Goal: Task Accomplishment & Management: Use online tool/utility

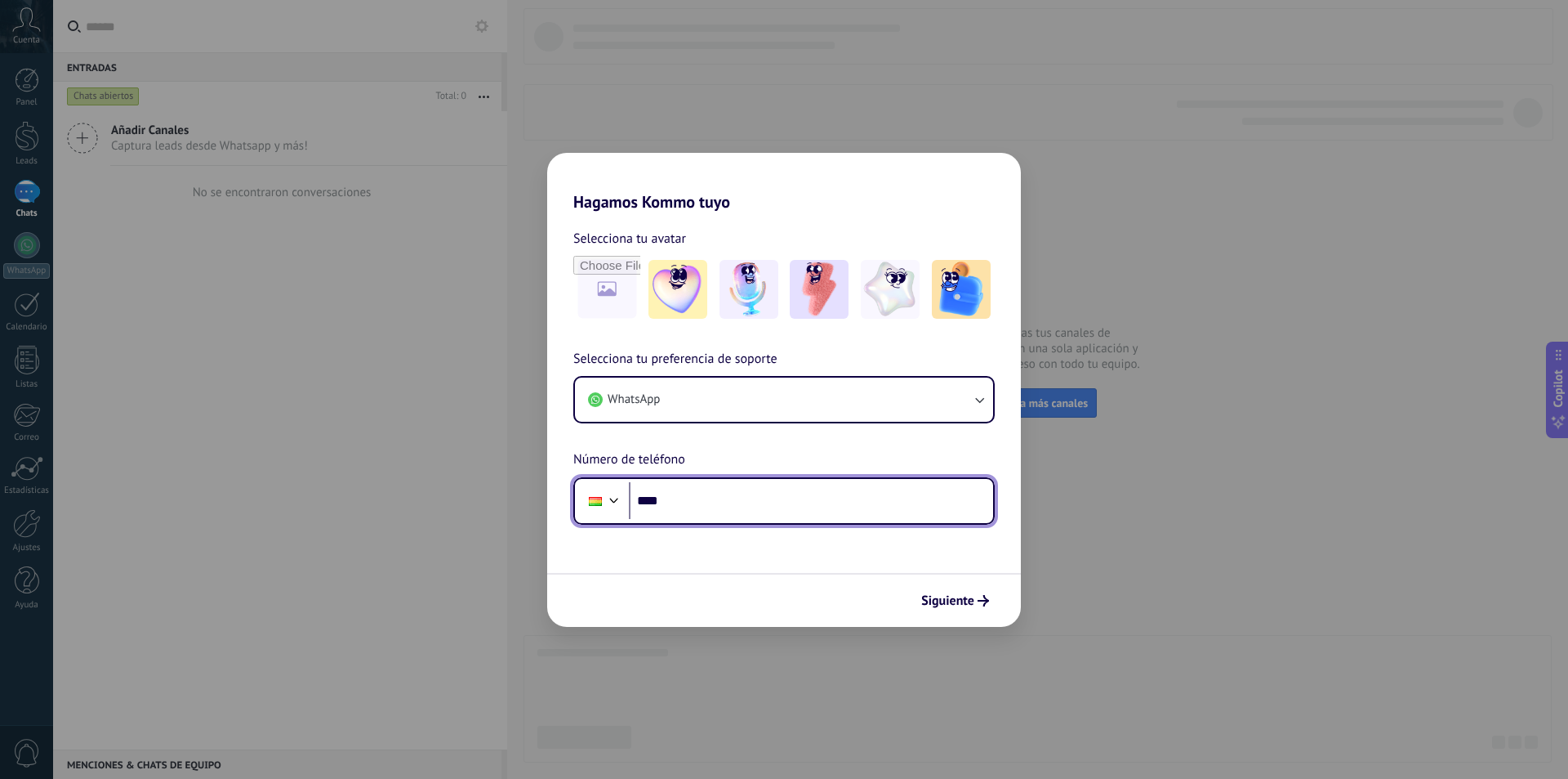
click at [730, 496] on input "****" at bounding box center [811, 501] width 364 height 38
click at [811, 505] on input "****" at bounding box center [811, 501] width 364 height 38
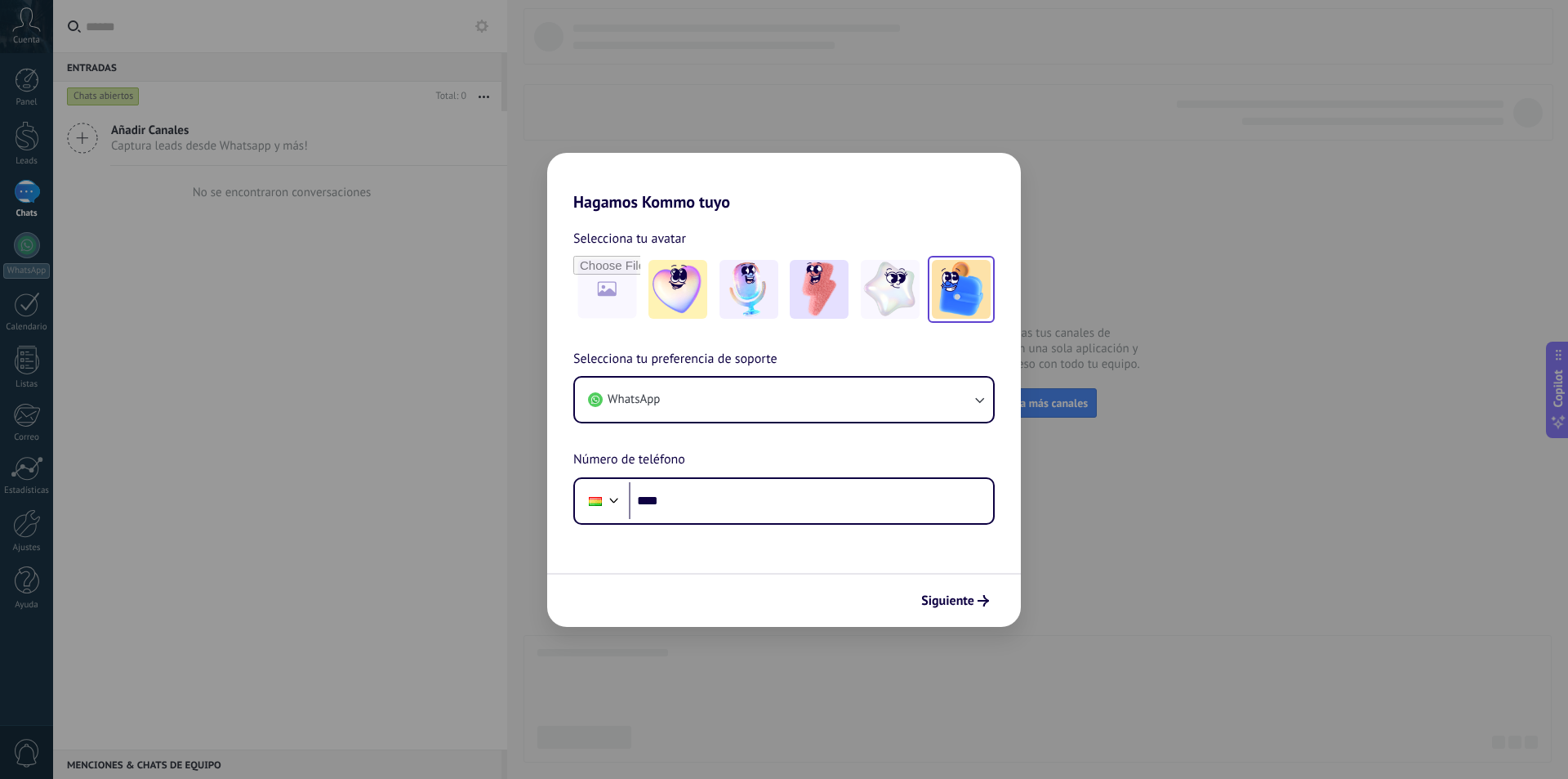
click at [970, 280] on img at bounding box center [961, 289] width 59 height 59
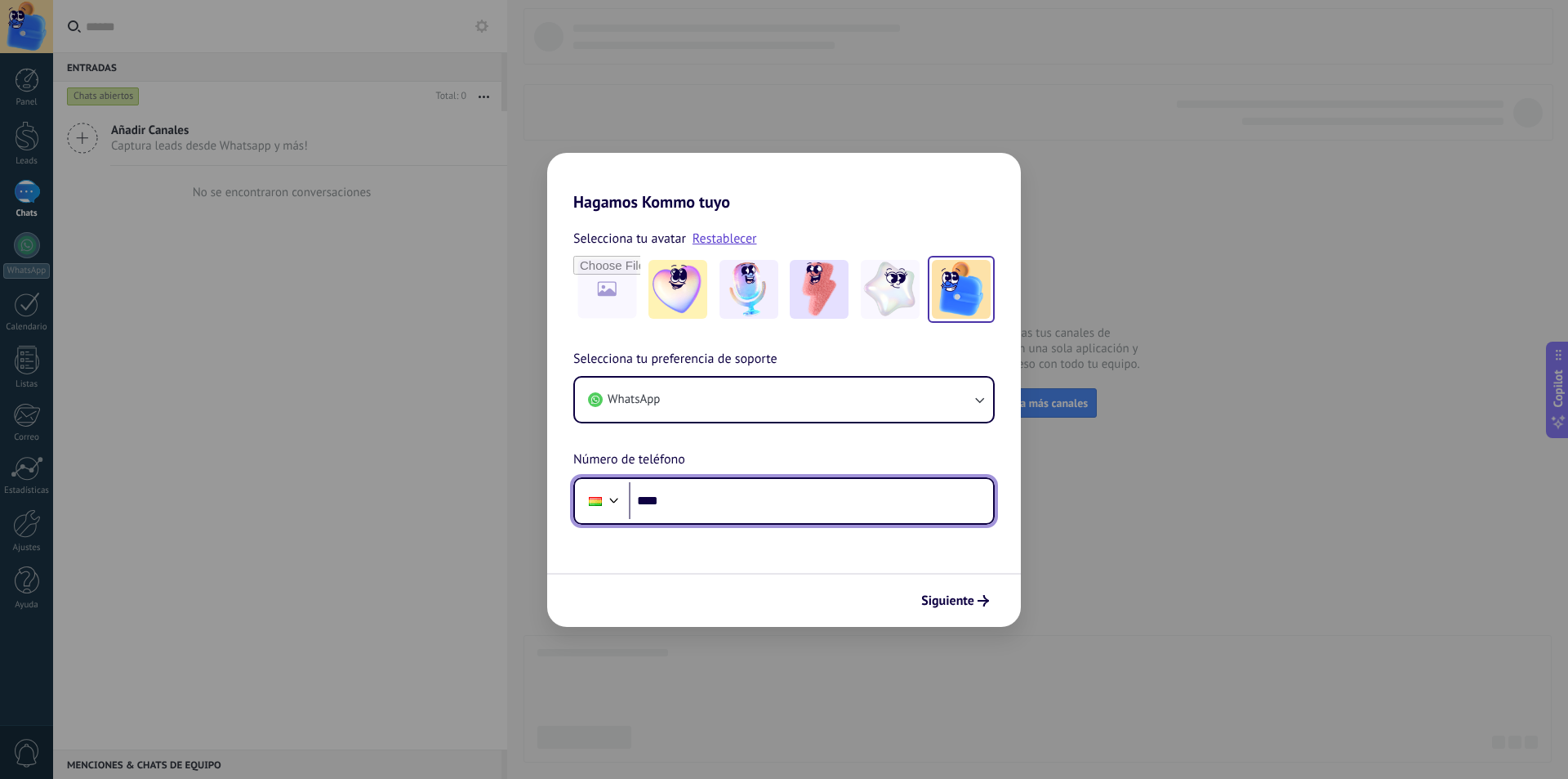
click at [849, 500] on input "****" at bounding box center [811, 501] width 364 height 38
type input "**********"
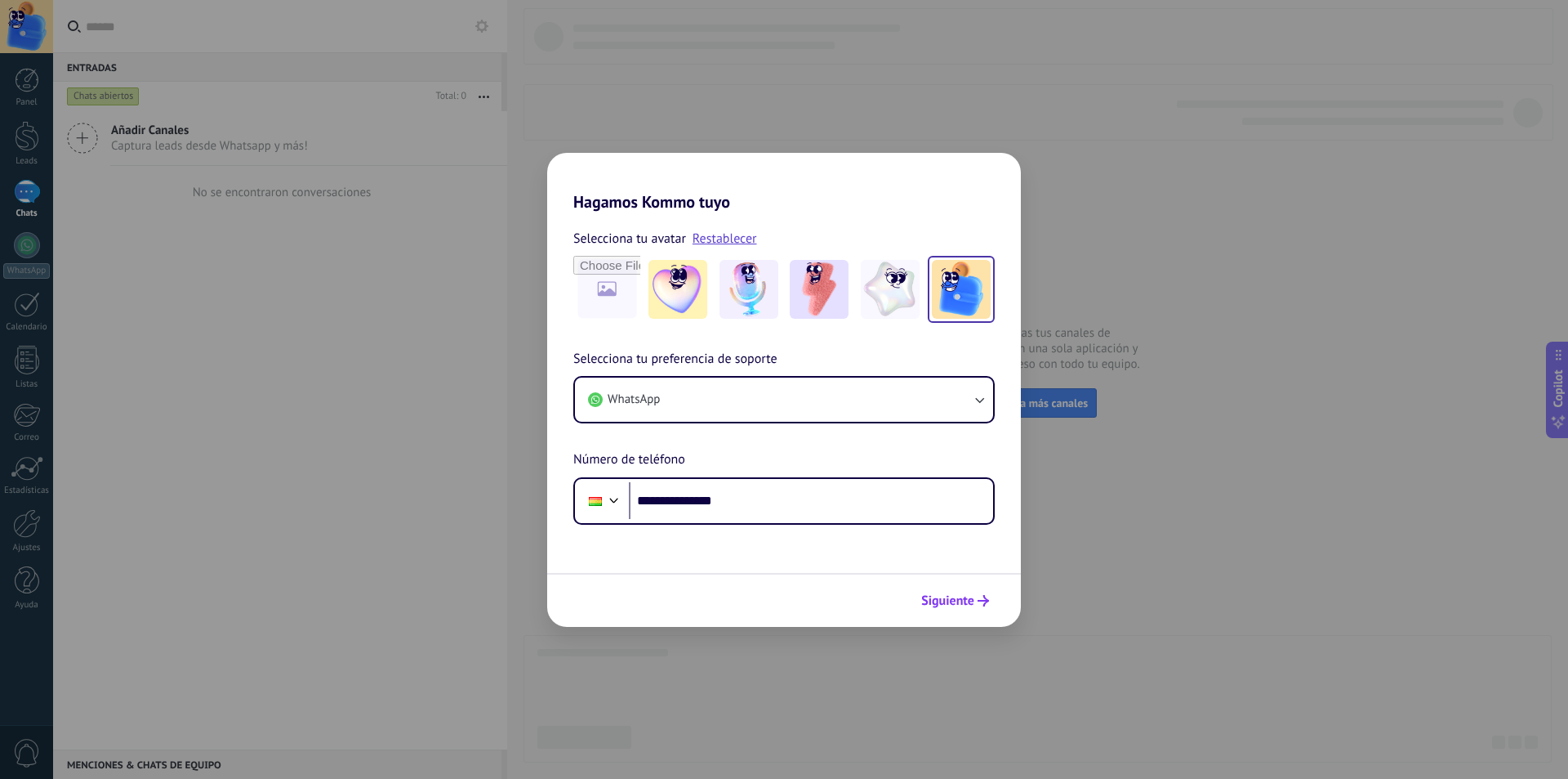
click at [984, 599] on icon "submit" at bounding box center [983, 601] width 12 height 12
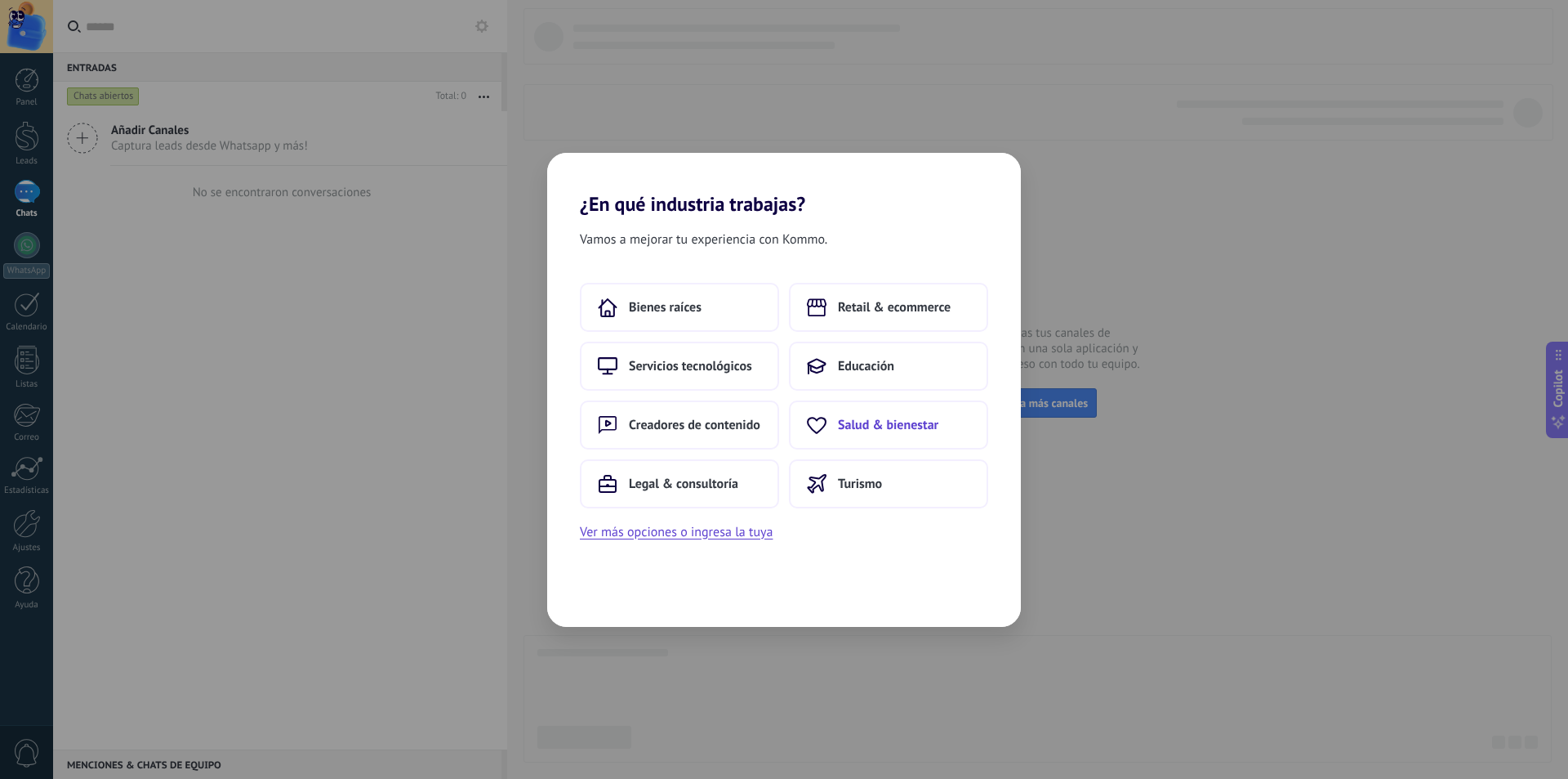
click at [835, 413] on button "Salud & bienestar" at bounding box center [888, 425] width 200 height 49
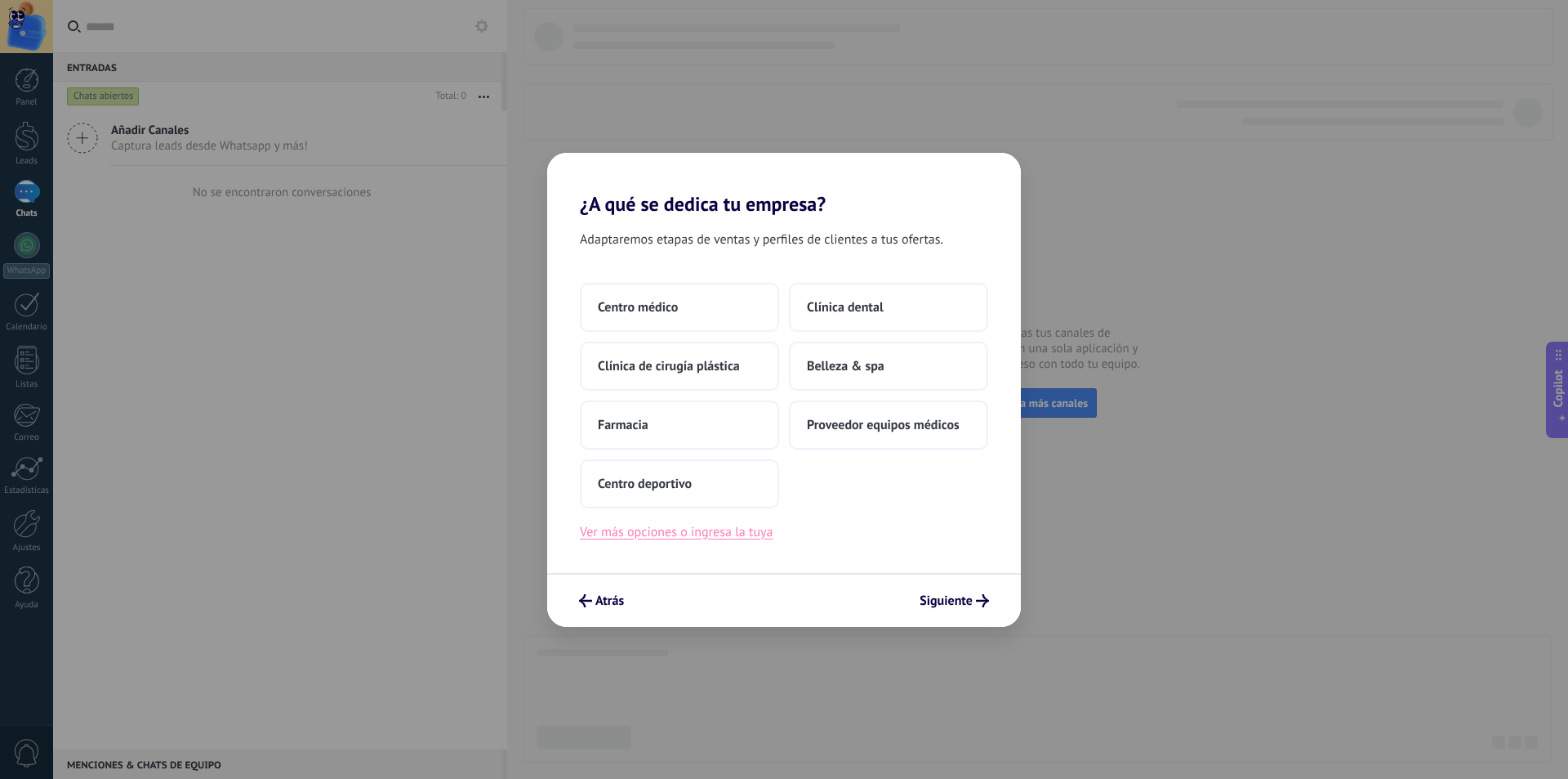
click at [678, 540] on button "Ver más opciones o ingresa la tuya" at bounding box center [676, 531] width 193 height 21
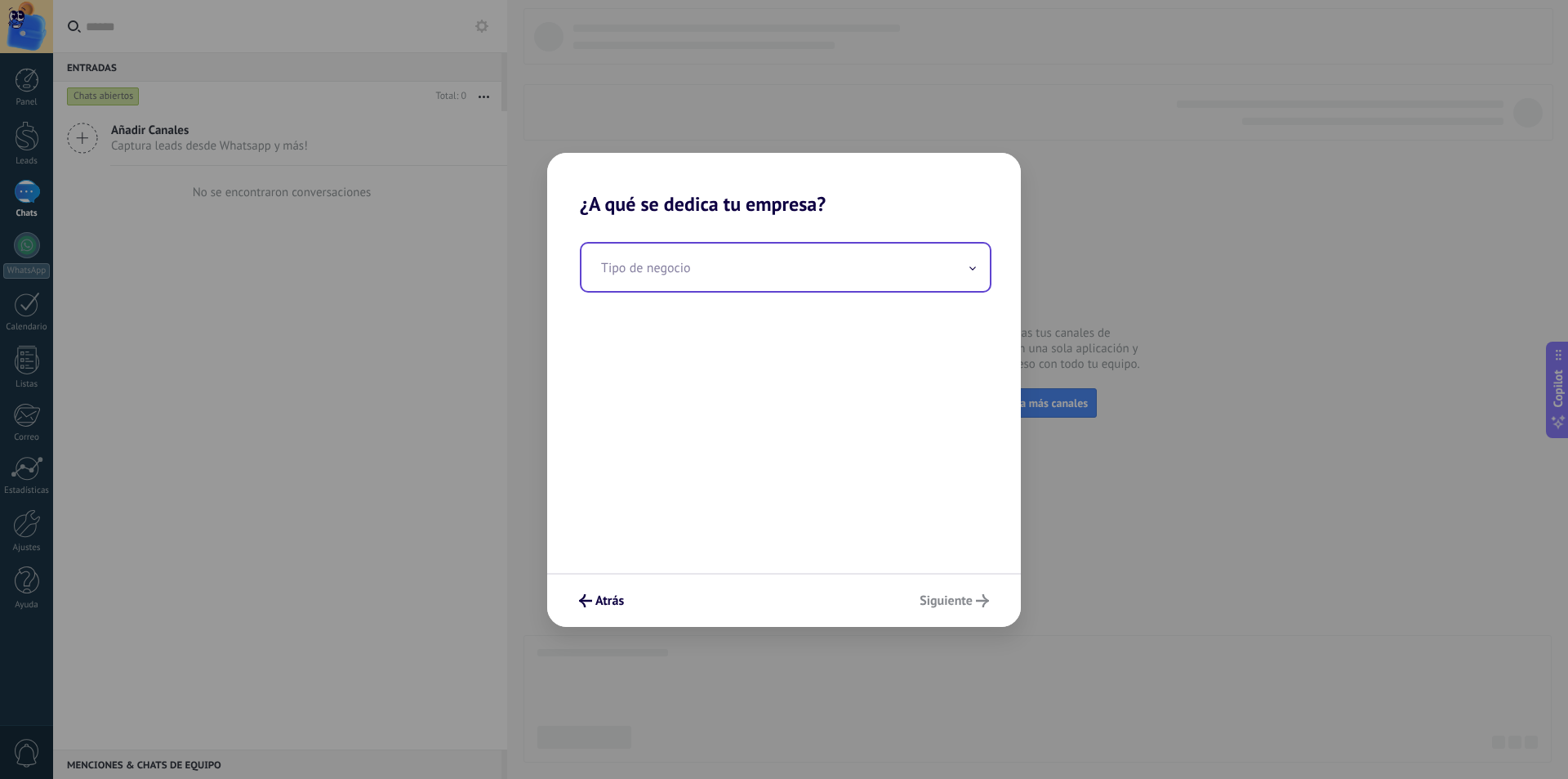
click at [729, 263] on input "text" at bounding box center [785, 267] width 409 height 47
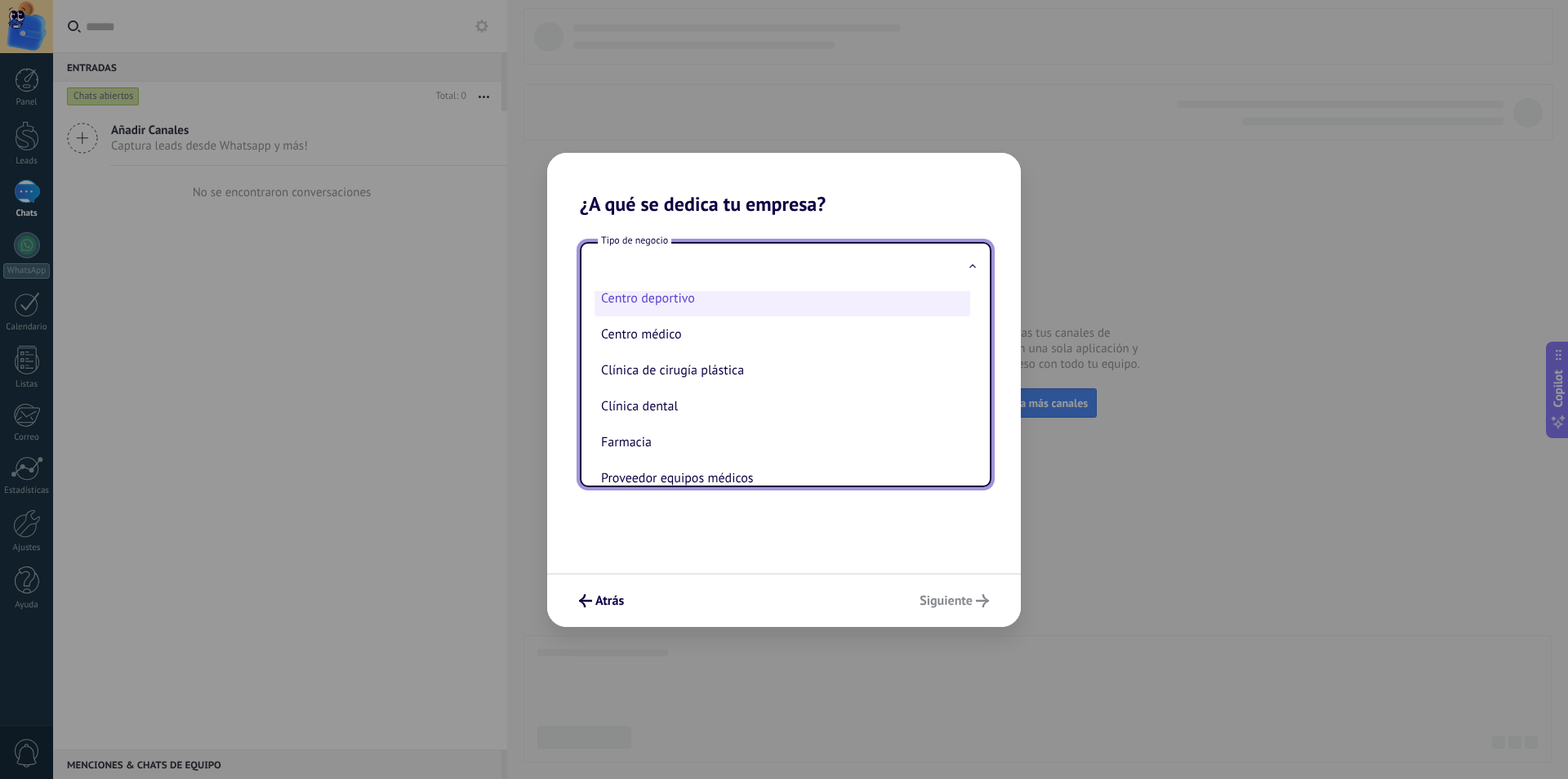
scroll to position [73, 0]
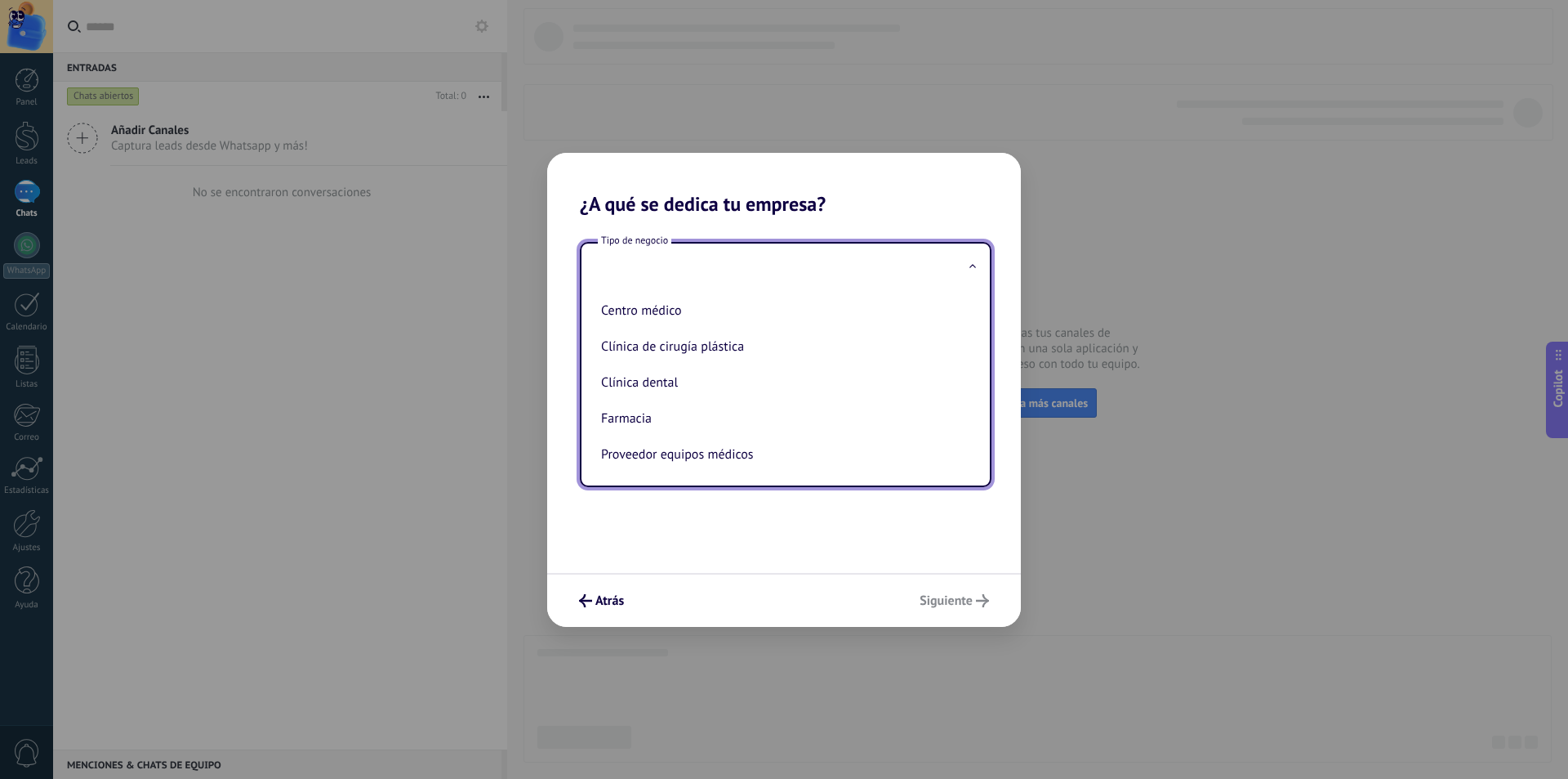
click at [747, 522] on div "Tipo de negocio Belleza & spa Centro deportivo Centro médico Clínica de cirugía…" at bounding box center [784, 395] width 474 height 357
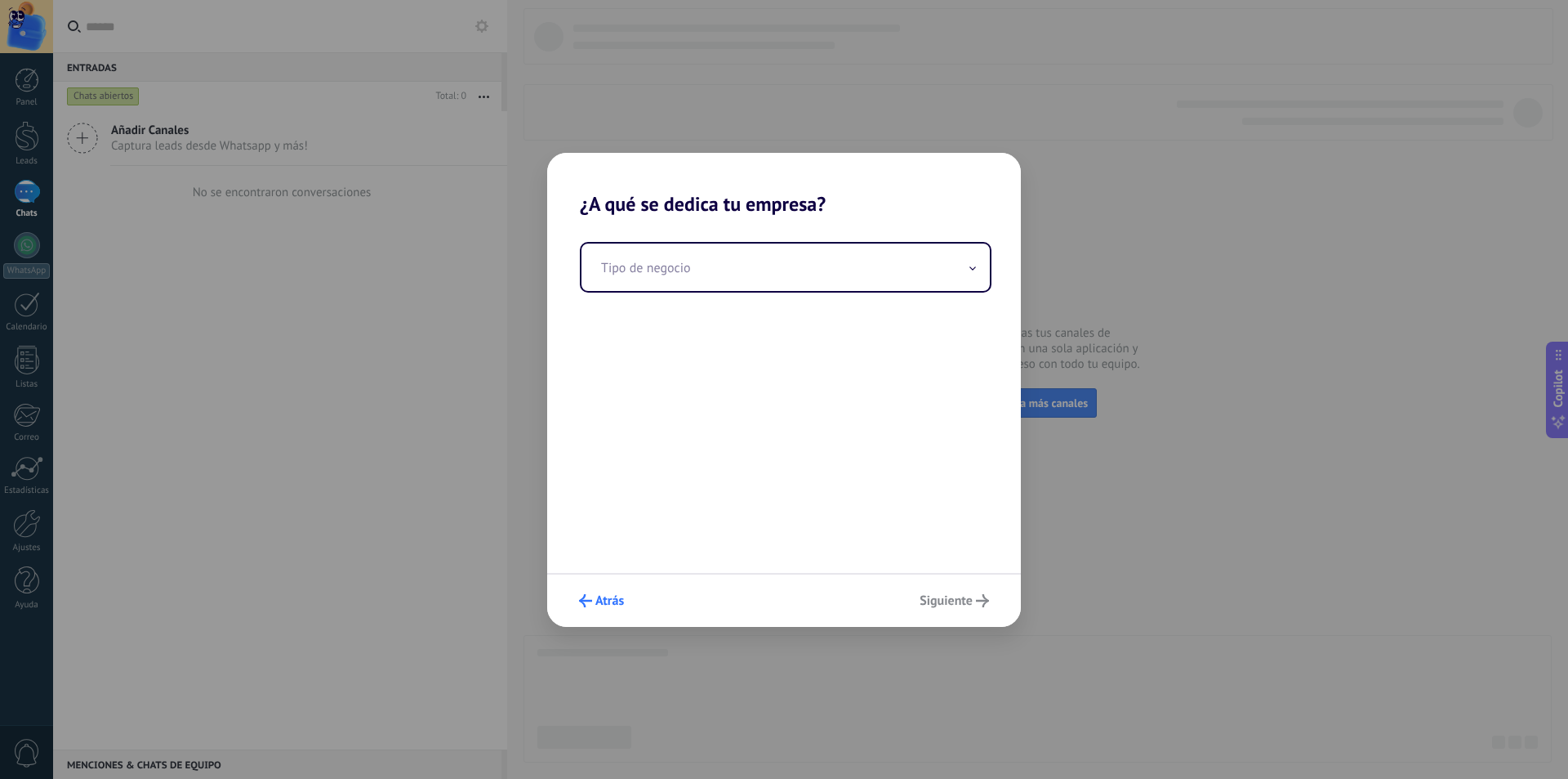
click at [581, 610] on button "Atrás" at bounding box center [602, 600] width 60 height 28
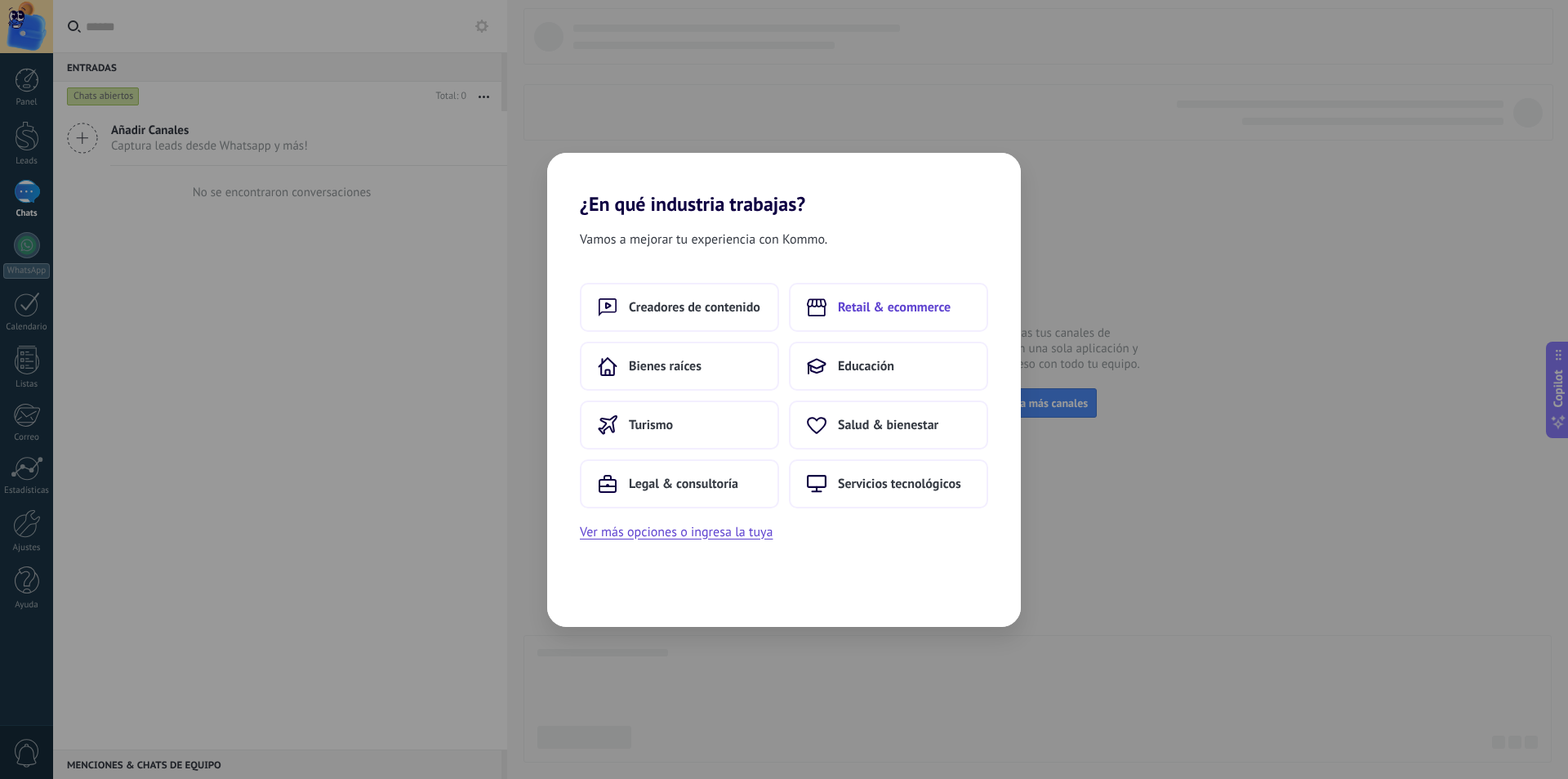
click at [838, 299] on span "Retail & ecommerce" at bounding box center [895, 307] width 113 height 16
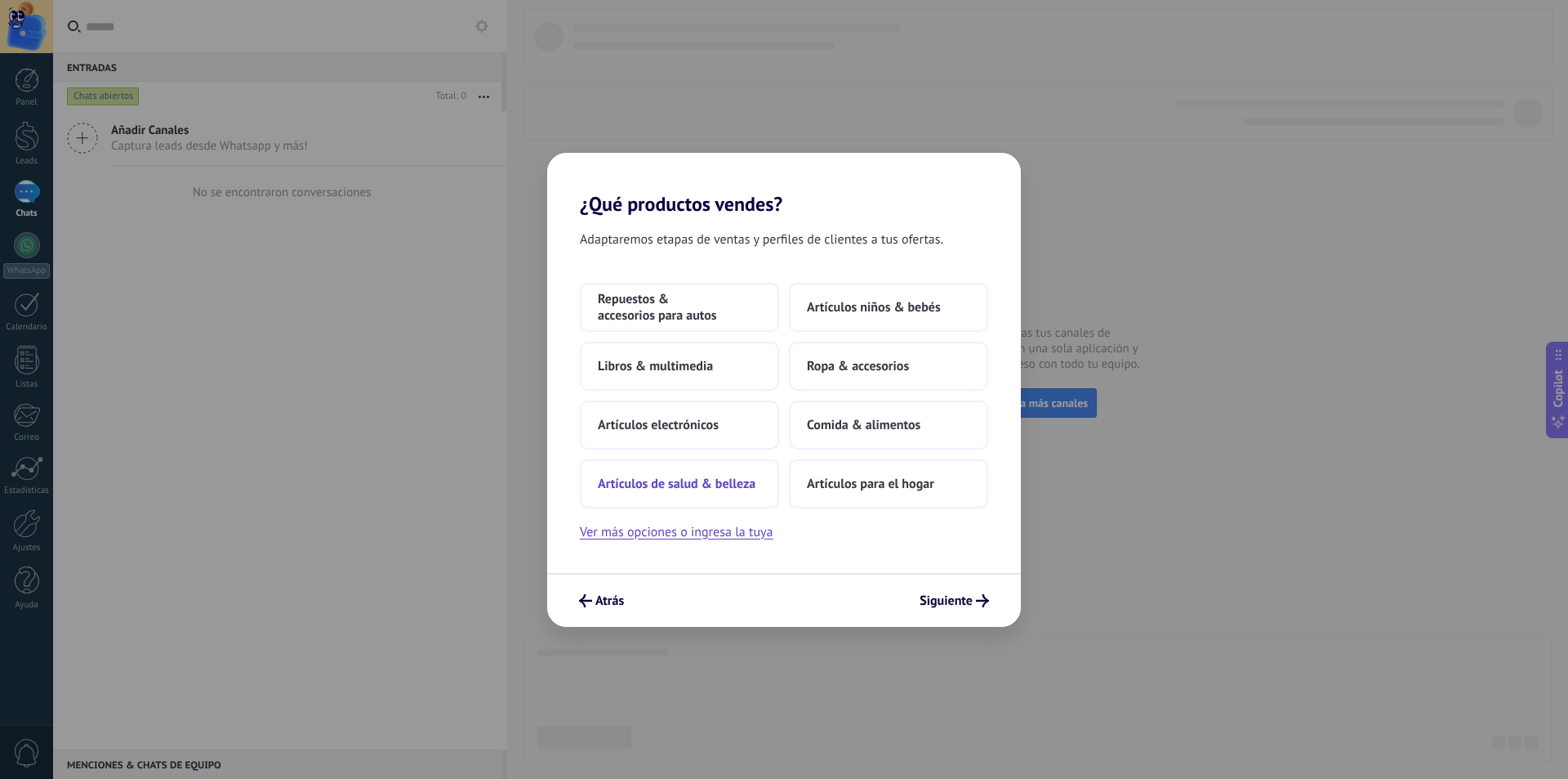
click at [641, 492] on button "Artículos de salud & belleza" at bounding box center [679, 484] width 200 height 49
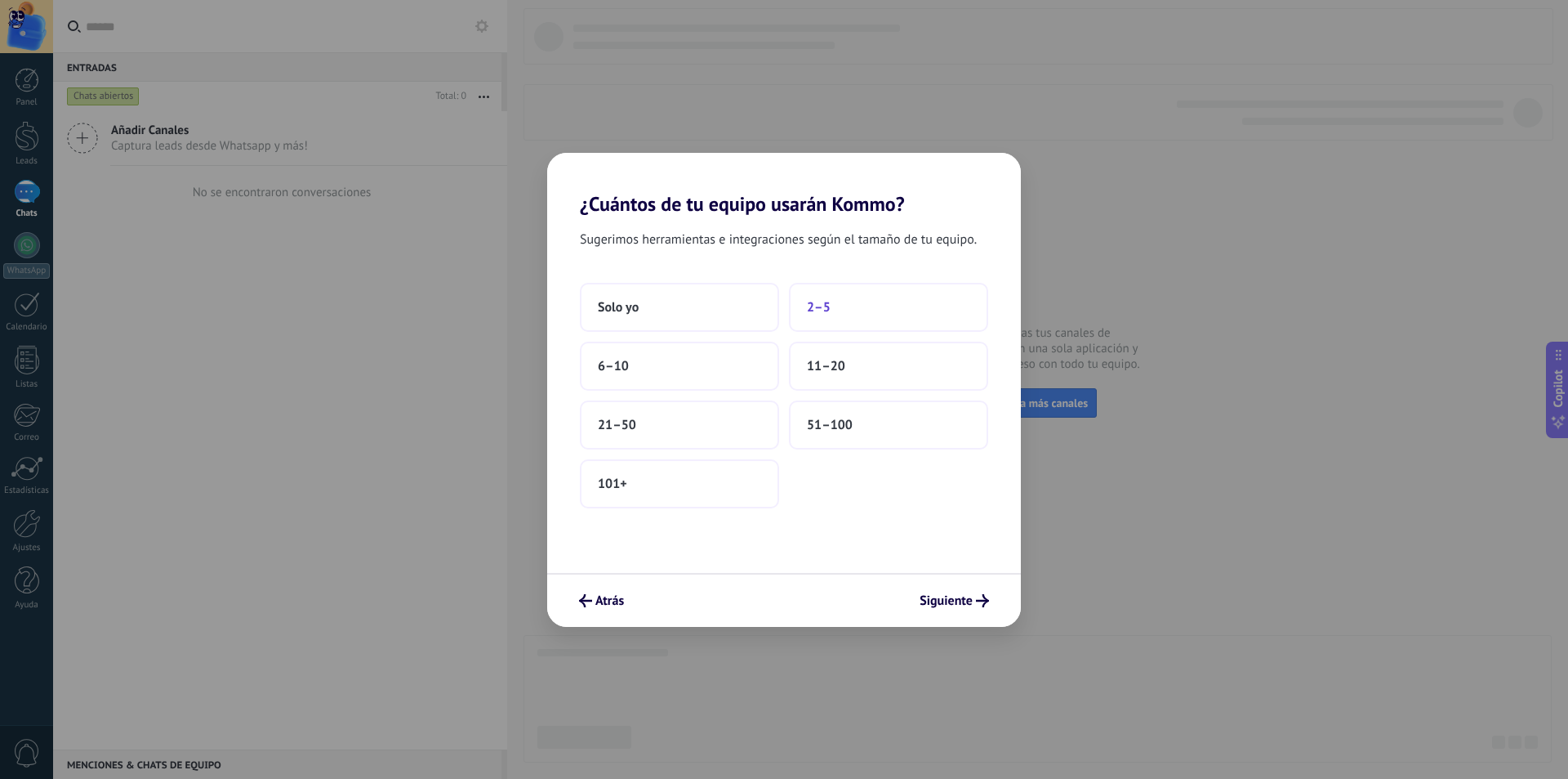
click at [805, 310] on button "2–5" at bounding box center [888, 307] width 200 height 49
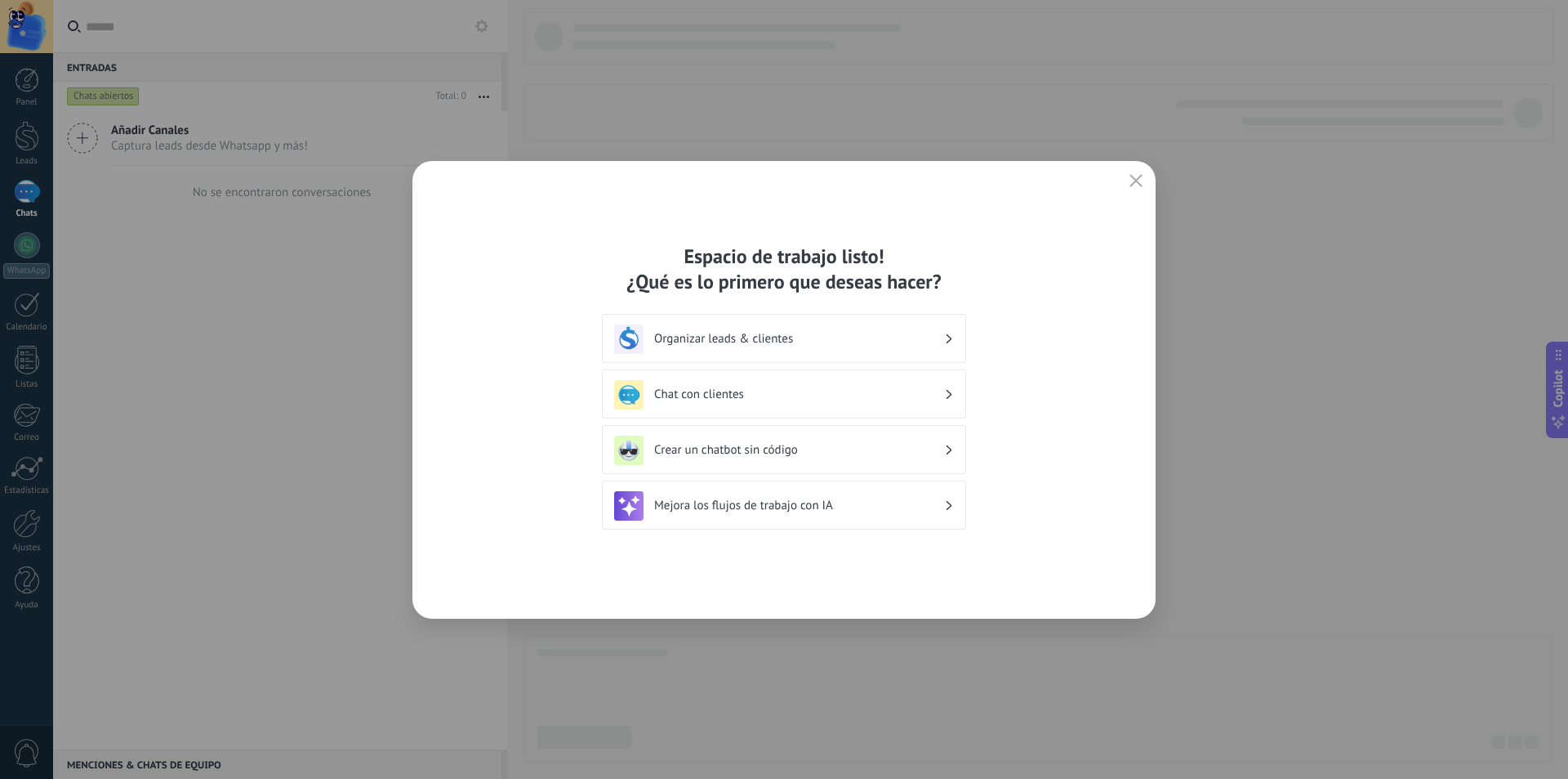
click at [702, 399] on h3 "Chat con clientes" at bounding box center [799, 394] width 290 height 15
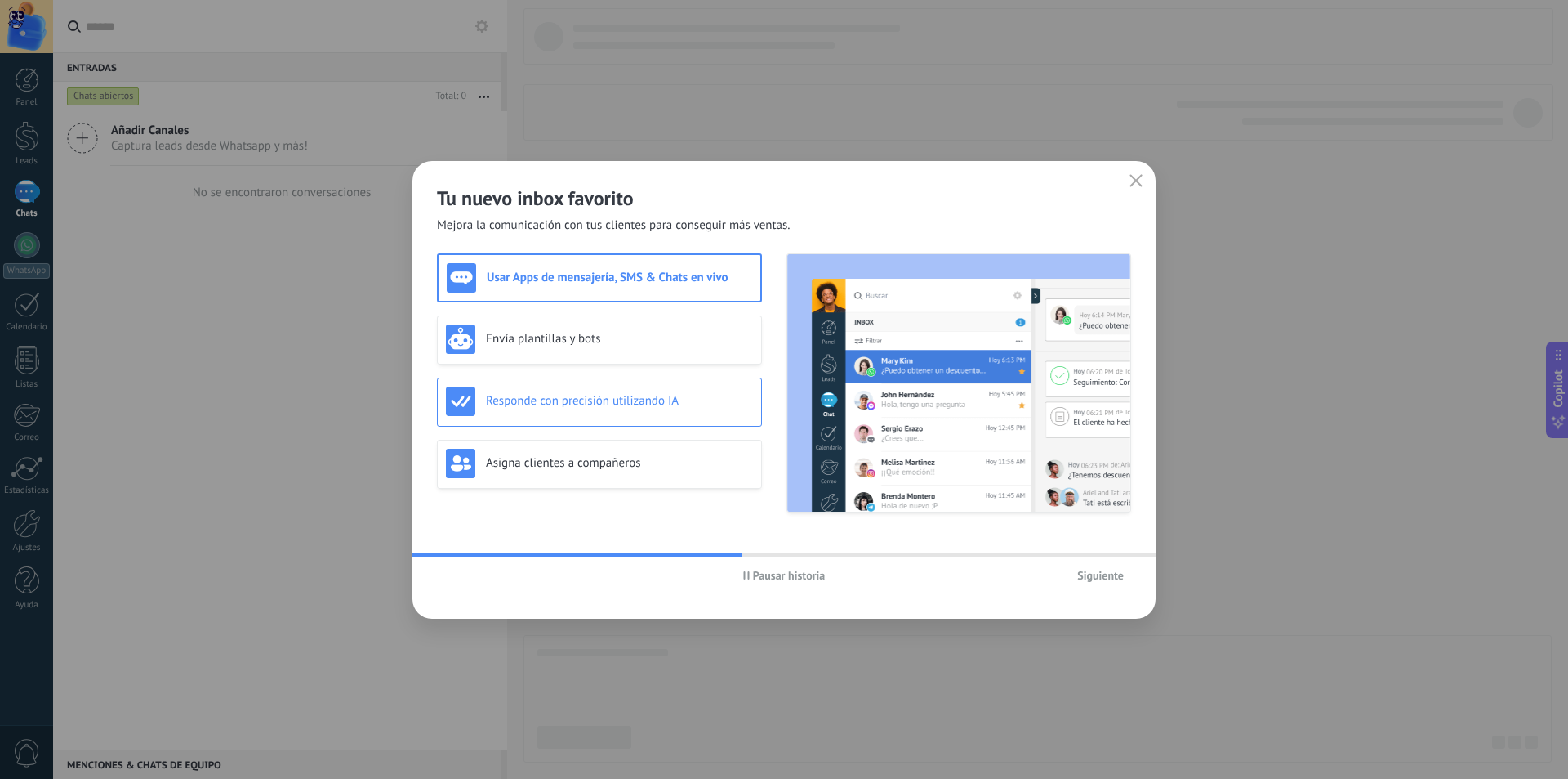
click at [545, 416] on div "Responde con precisión utilizando IA" at bounding box center [600, 402] width 325 height 49
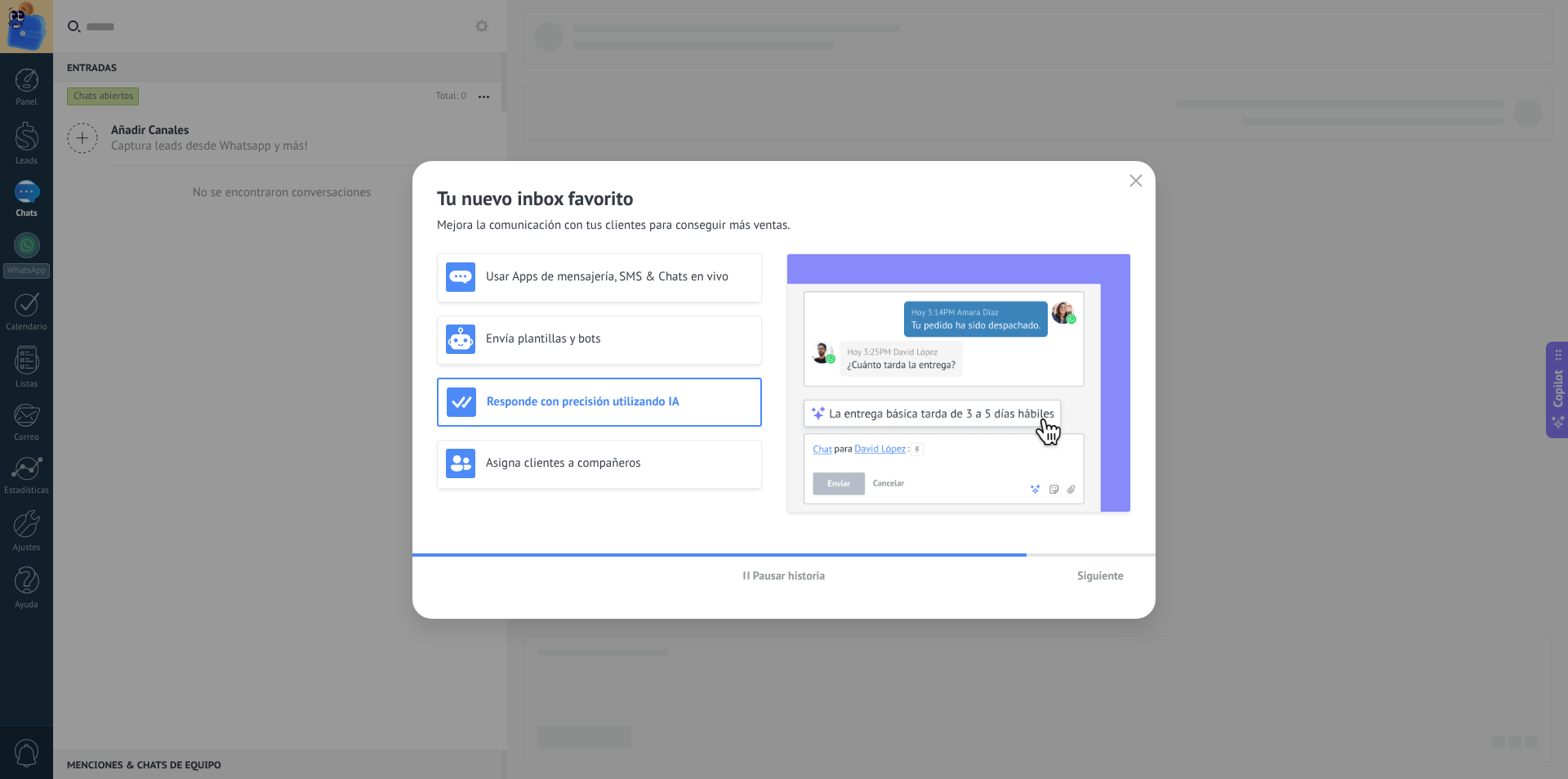
click at [1094, 574] on span "Siguiente" at bounding box center [1100, 576] width 46 height 12
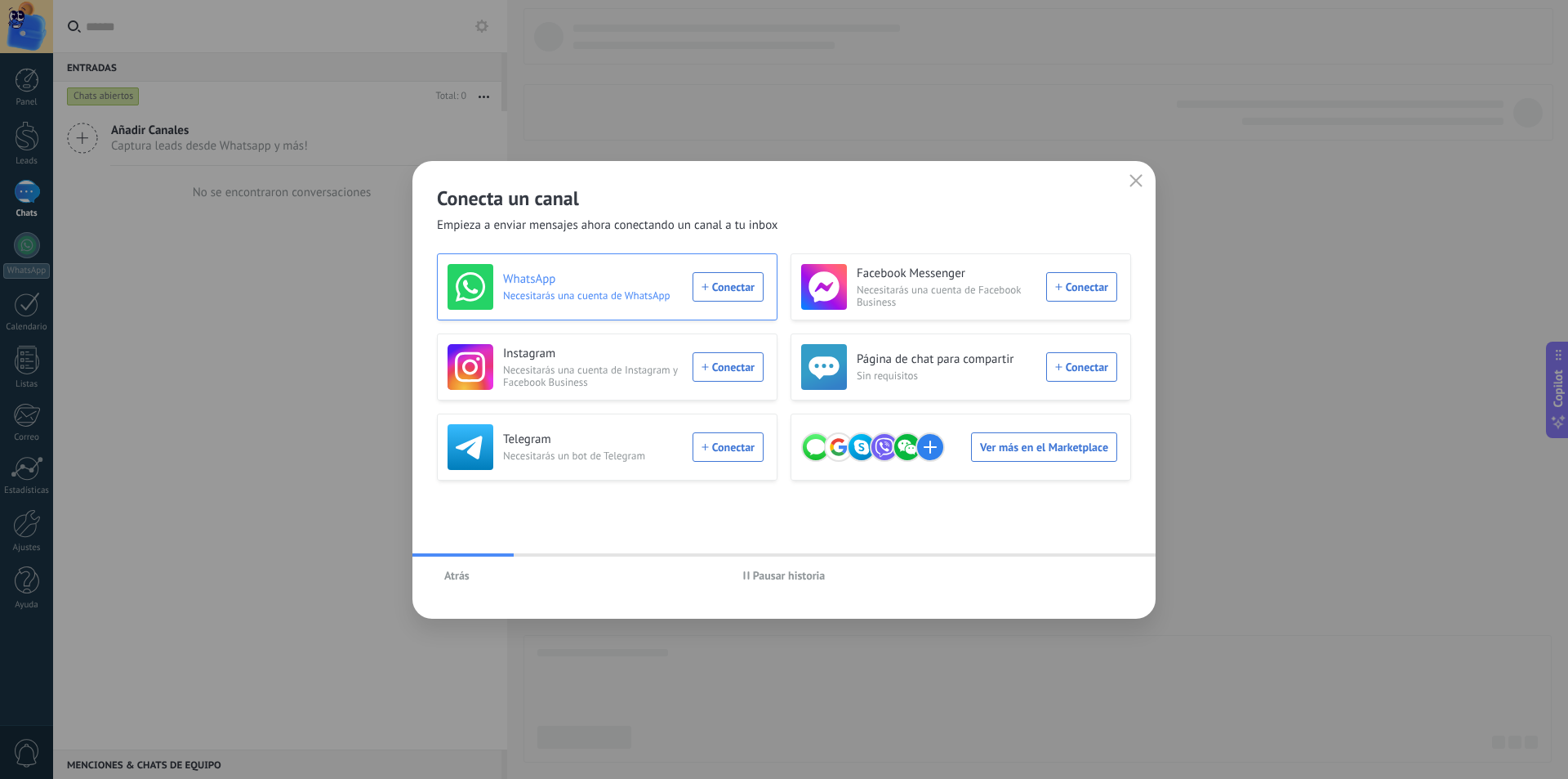
click at [734, 283] on div "WhatsApp Necesitarás una cuenta de WhatsApp Conectar" at bounding box center [605, 287] width 316 height 46
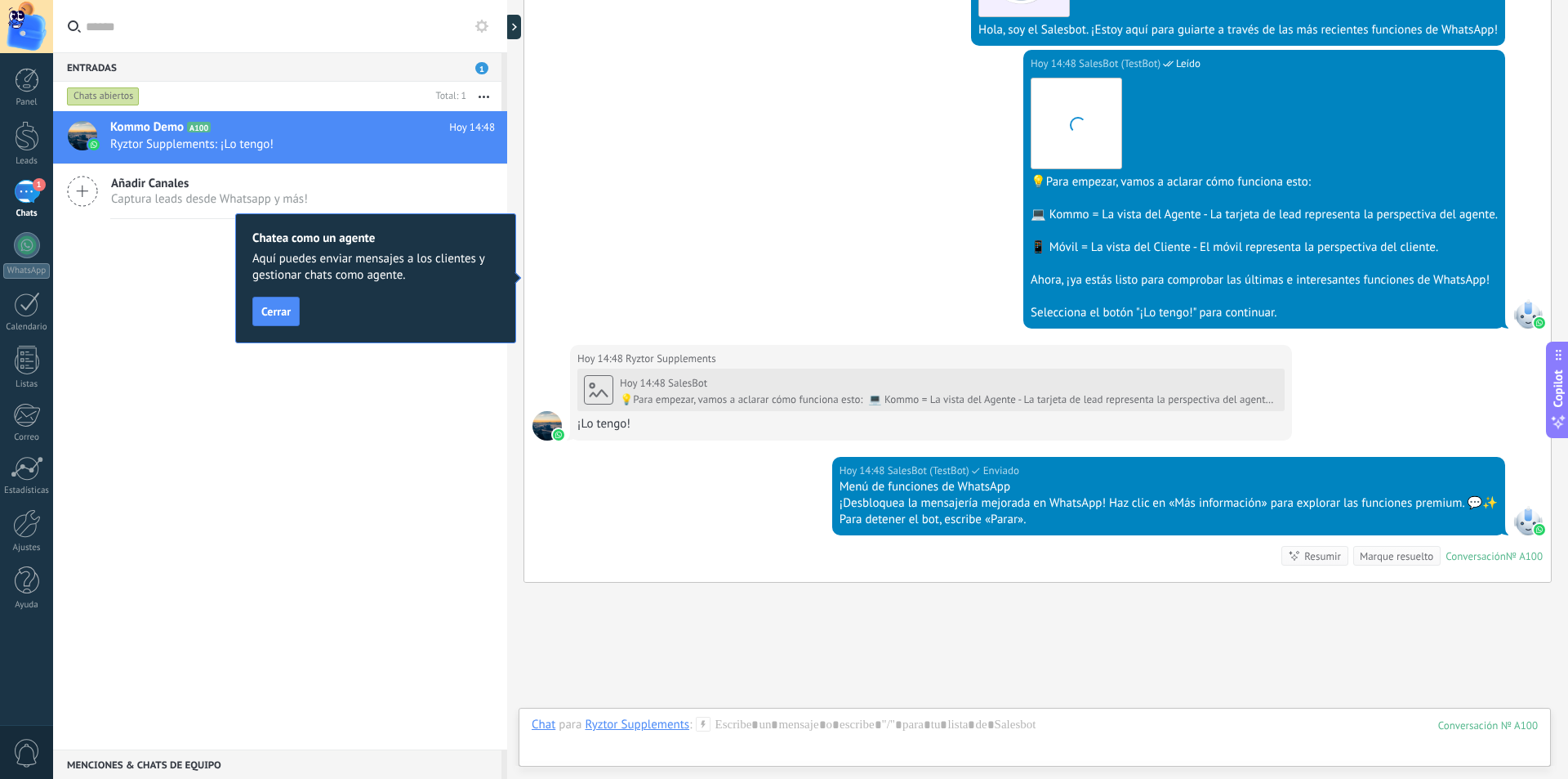
scroll to position [511, 0]
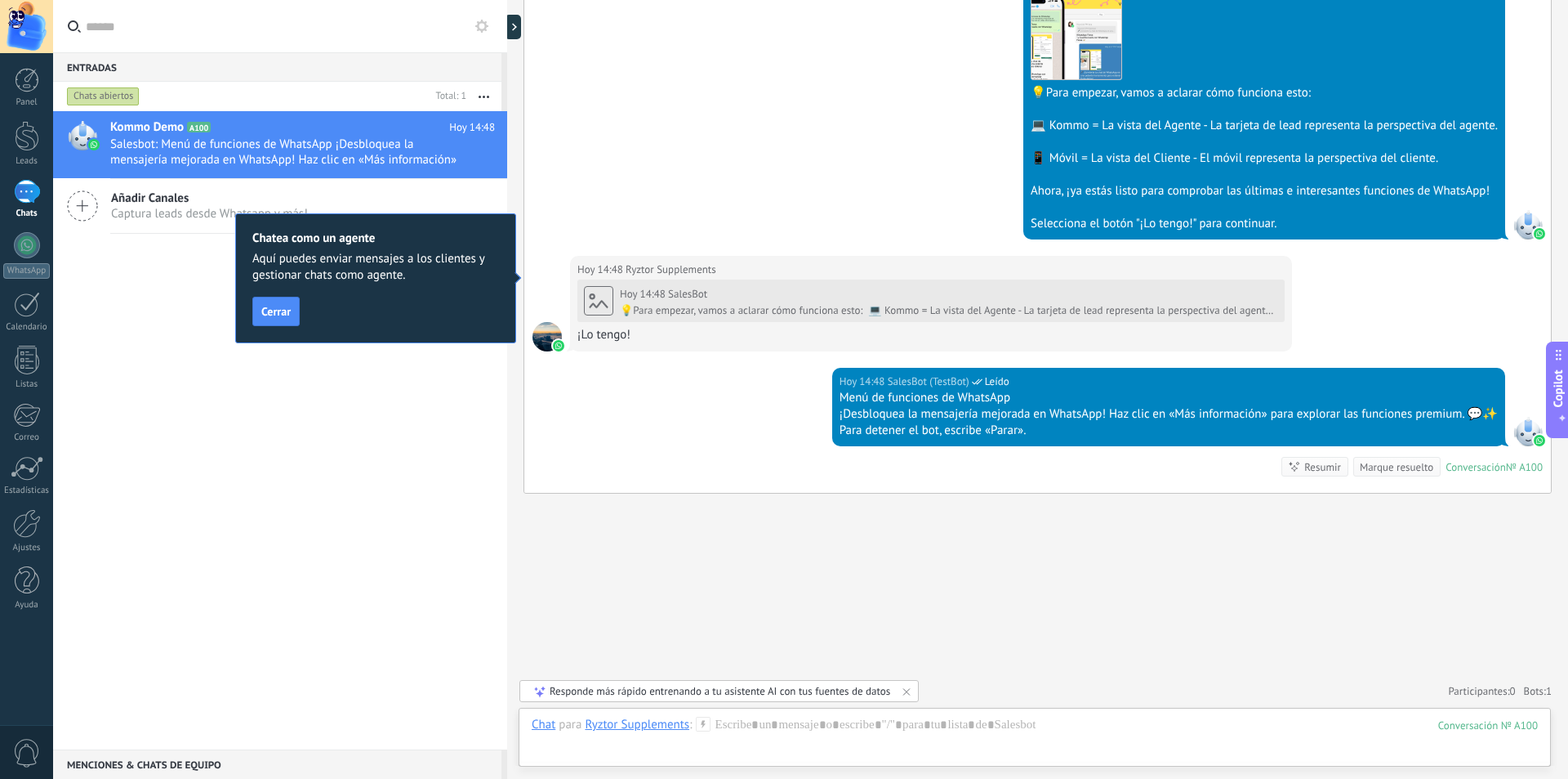
click at [719, 691] on div "Responde más rápido entrenando a tu asistente AI con tus fuentes de datos" at bounding box center [720, 690] width 340 height 13
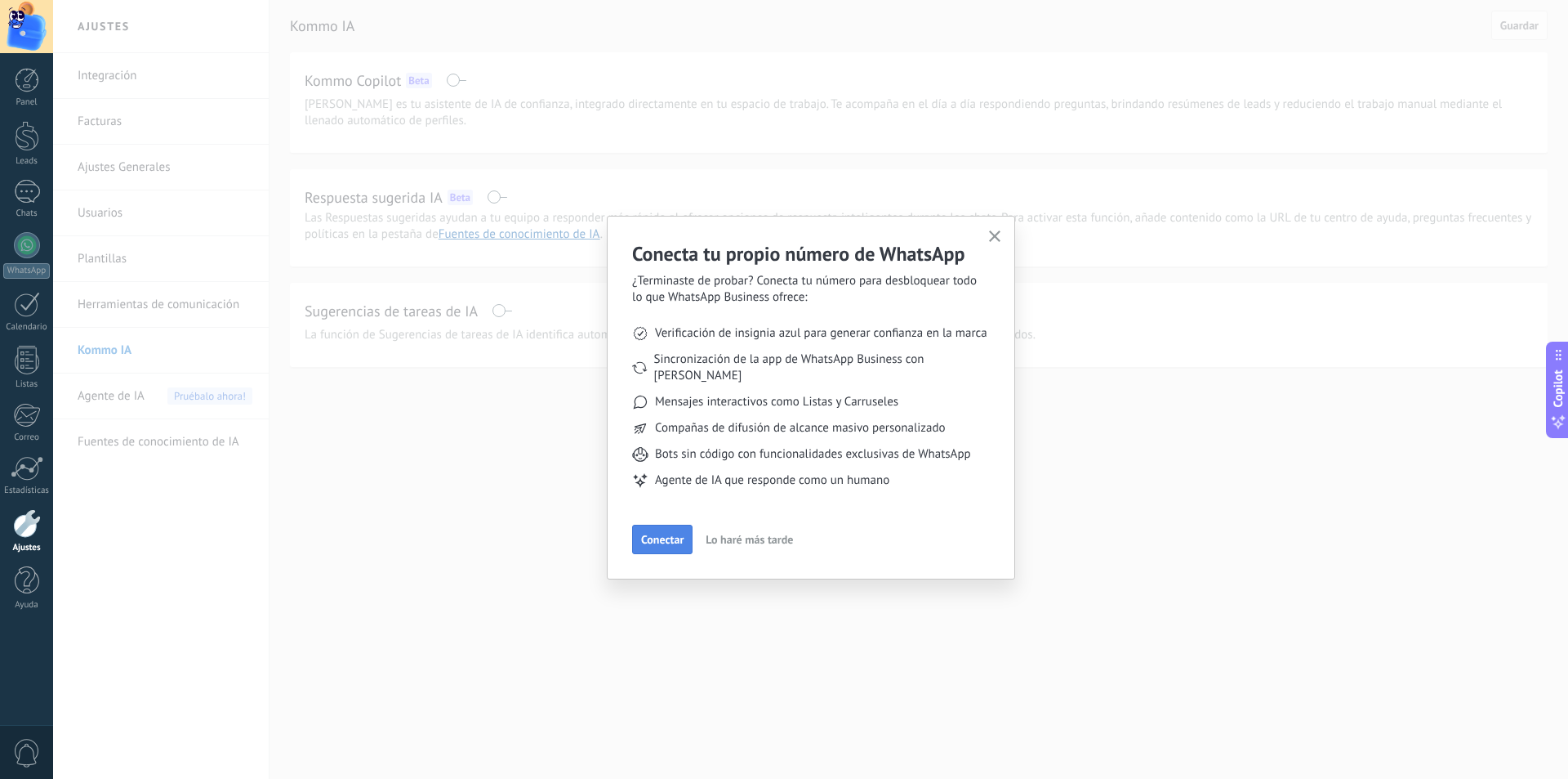
click at [675, 524] on button "Conectar" at bounding box center [662, 539] width 61 height 30
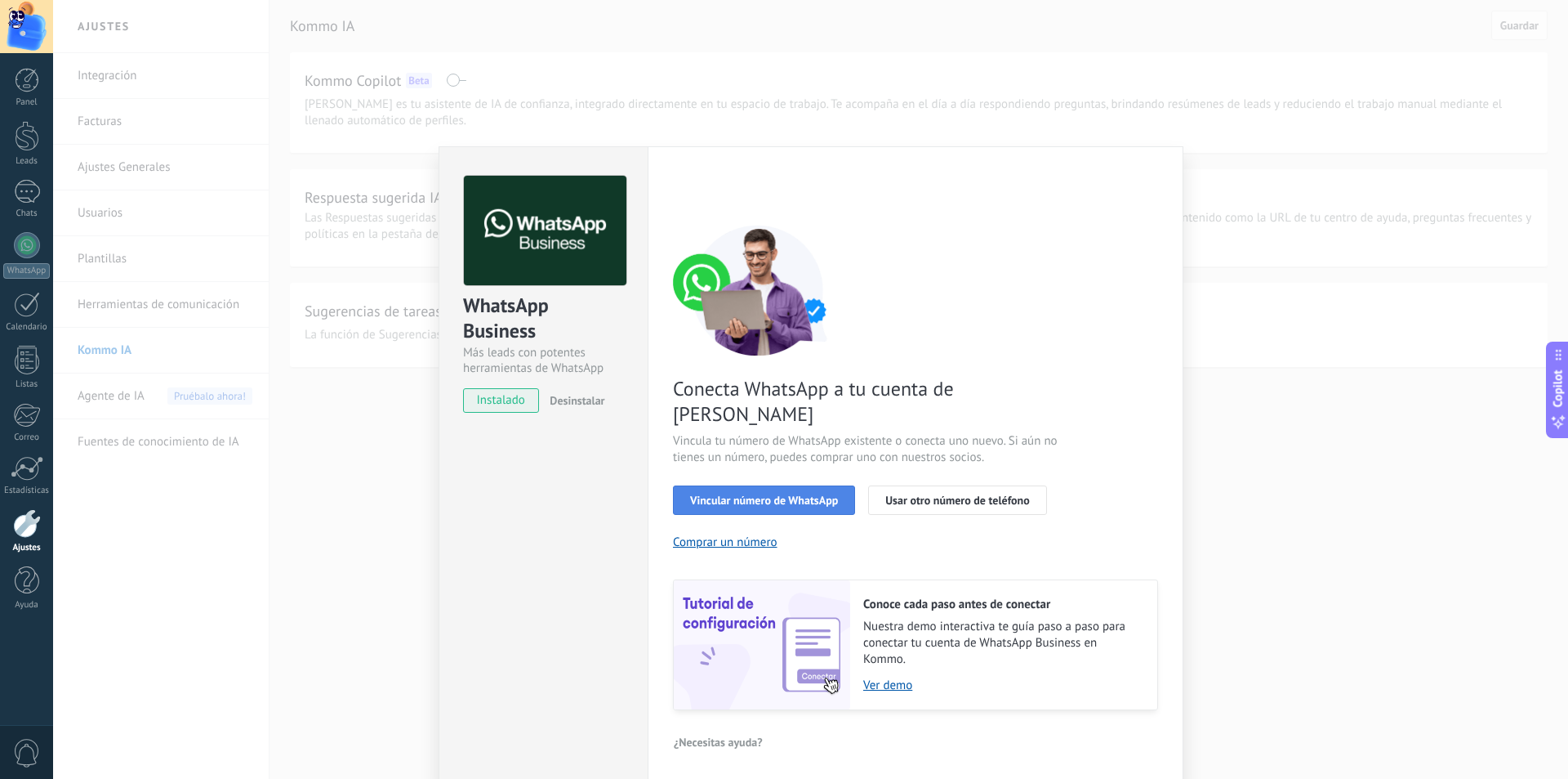
click at [698, 494] on span "Vincular número de WhatsApp" at bounding box center [763, 500] width 147 height 12
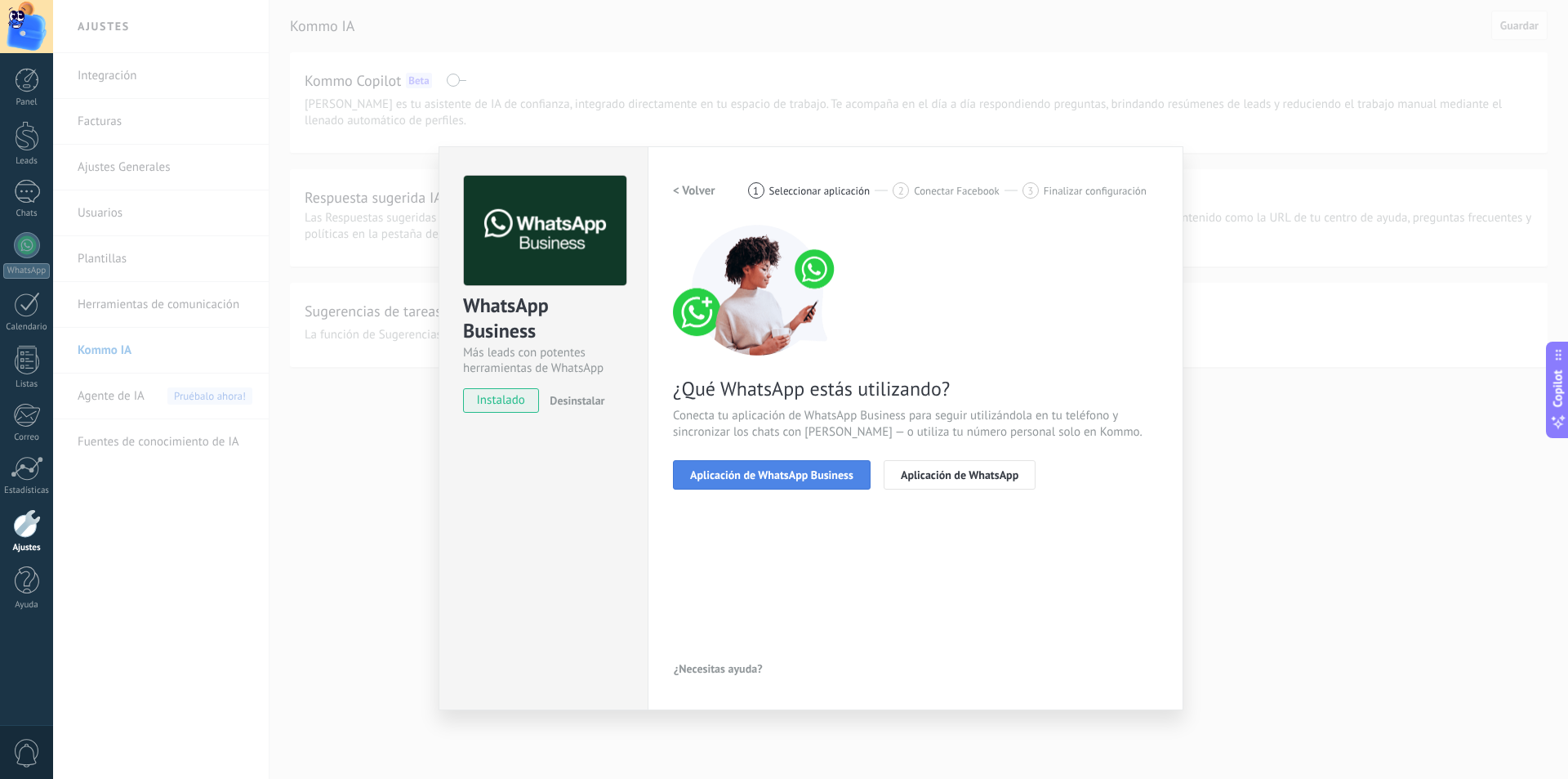
click at [754, 472] on span "Aplicación de WhatsApp Business" at bounding box center [772, 475] width 163 height 12
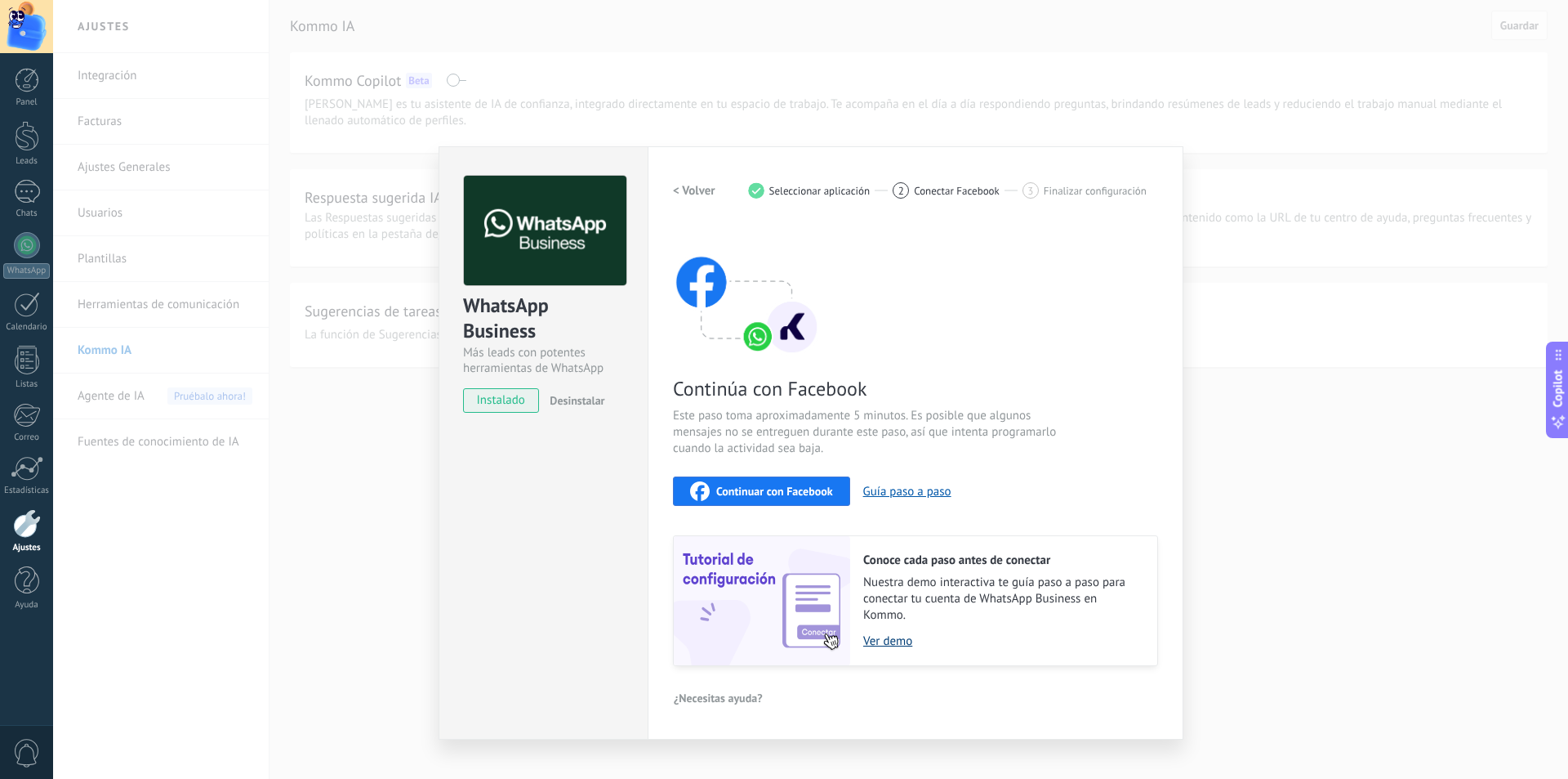
click at [881, 640] on link "Ver demo" at bounding box center [1003, 641] width 278 height 15
